Goal: Information Seeking & Learning: Understand process/instructions

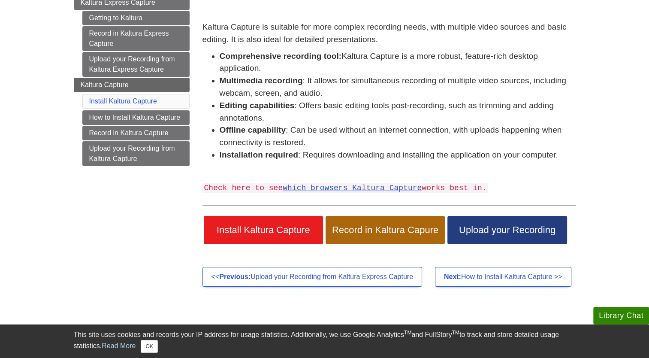
scroll to position [130, 0]
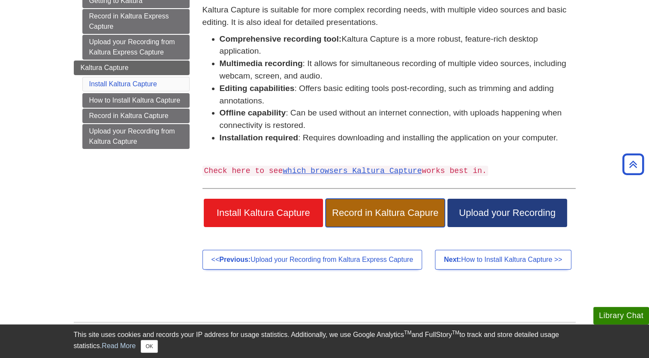
click at [371, 212] on span "Record in Kaltura Capure" at bounding box center [385, 212] width 106 height 11
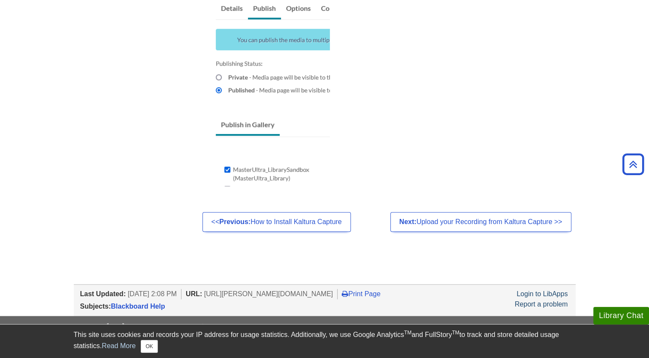
scroll to position [777, 0]
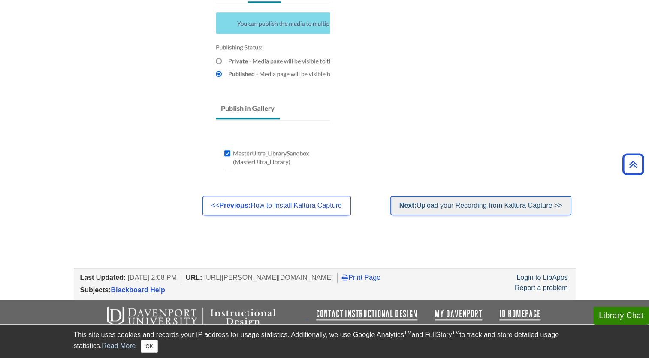
click at [466, 206] on link "Next: Upload your Recording from Kaltura Capture >>" at bounding box center [481, 206] width 181 height 20
